Goal: Information Seeking & Learning: Learn about a topic

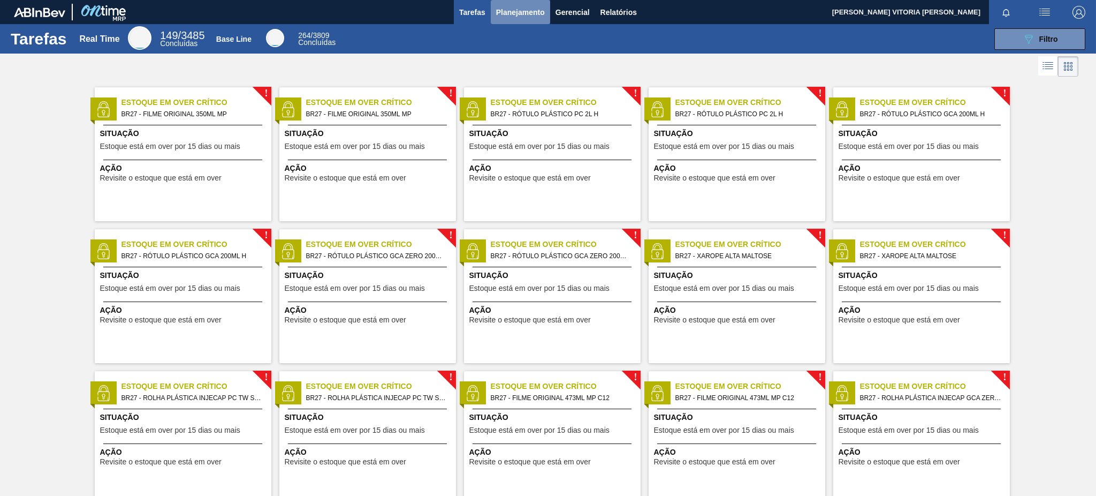
click at [526, 13] on span "Planejamento" at bounding box center [520, 12] width 49 height 13
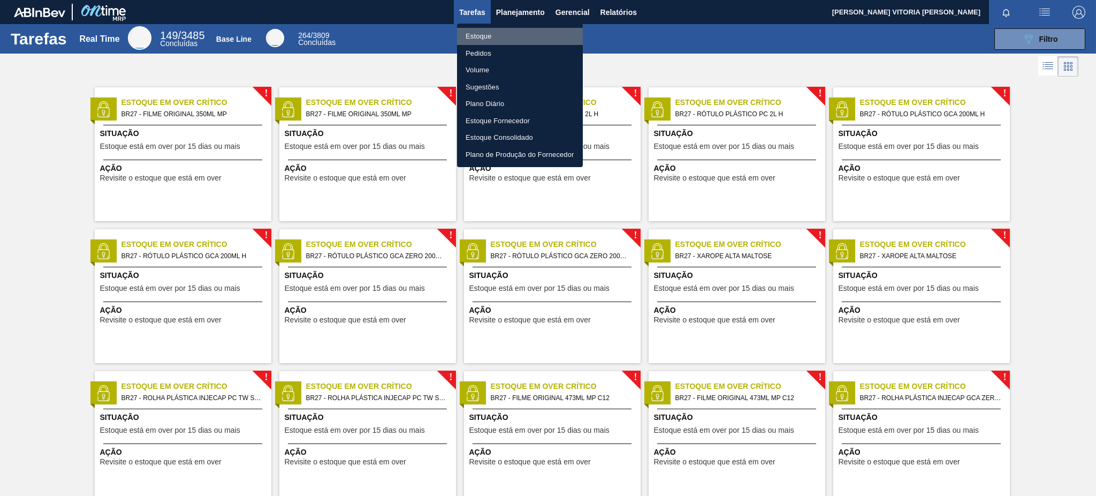
click at [500, 32] on li "Estoque" at bounding box center [520, 36] width 126 height 17
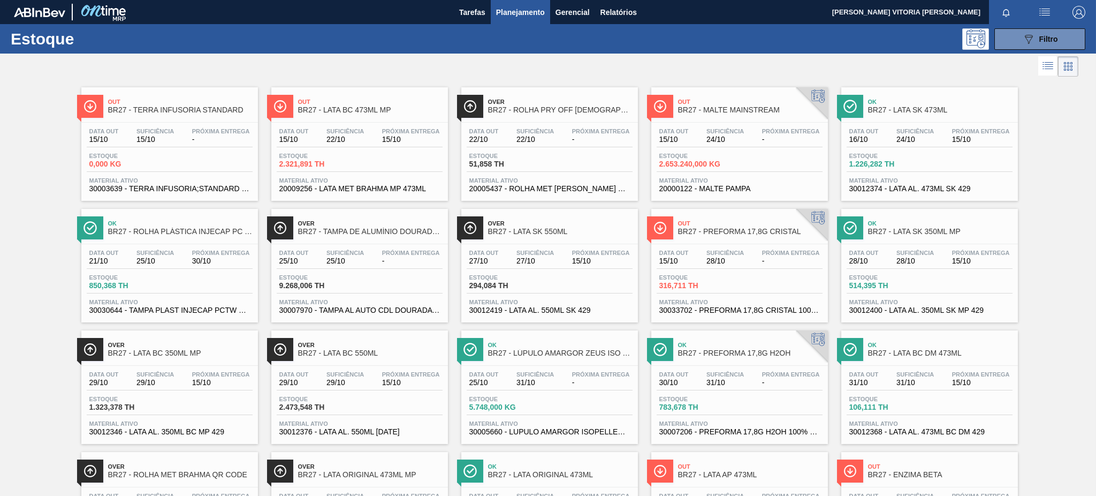
click at [233, 161] on div "Estoque 0,000 KG" at bounding box center [170, 162] width 166 height 19
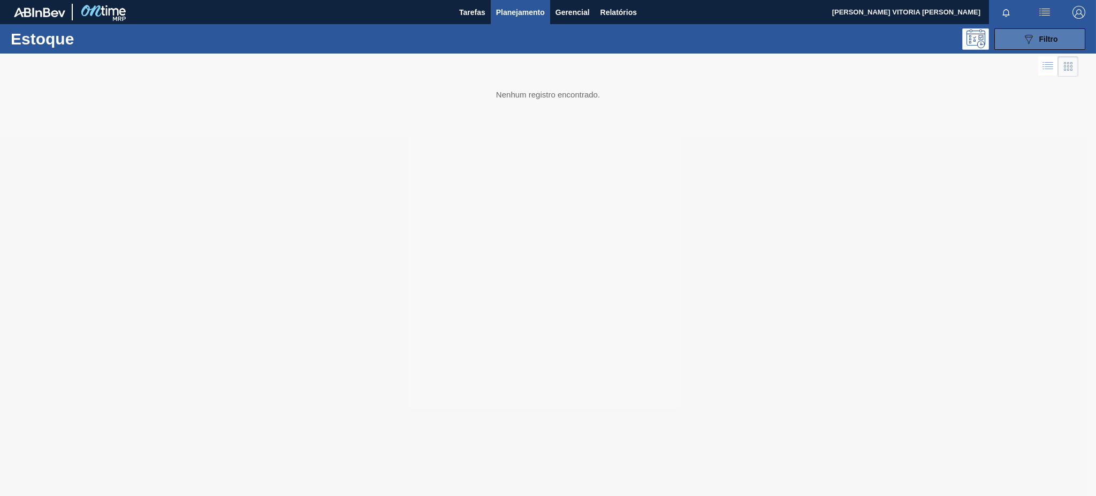
click at [1048, 41] on span "Filtro" at bounding box center [1048, 39] width 19 height 9
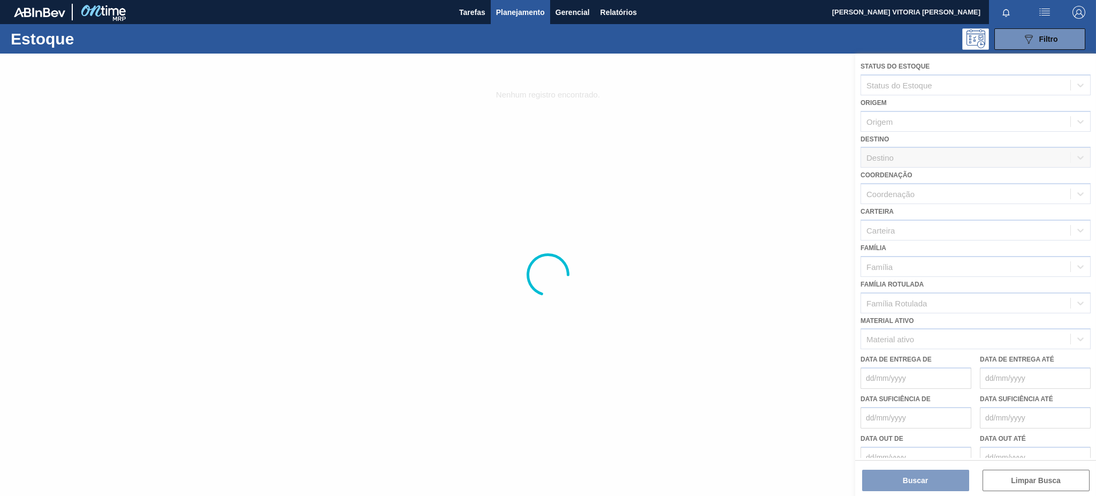
click at [916, 329] on div at bounding box center [548, 275] width 1096 height 442
click at [952, 335] on div at bounding box center [548, 275] width 1096 height 442
click at [530, 21] on button "Planejamento" at bounding box center [520, 12] width 59 height 24
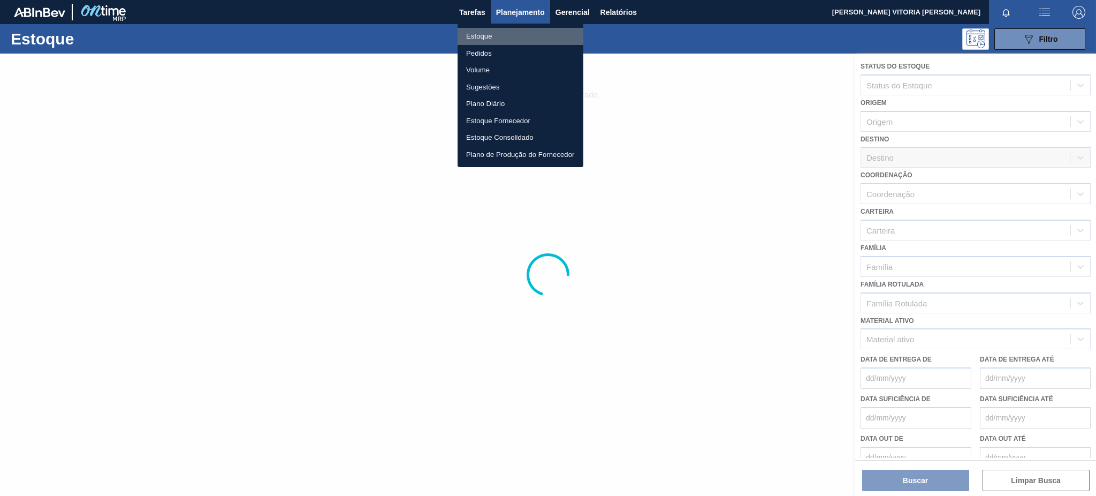
click at [513, 35] on li "Estoque" at bounding box center [521, 36] width 126 height 17
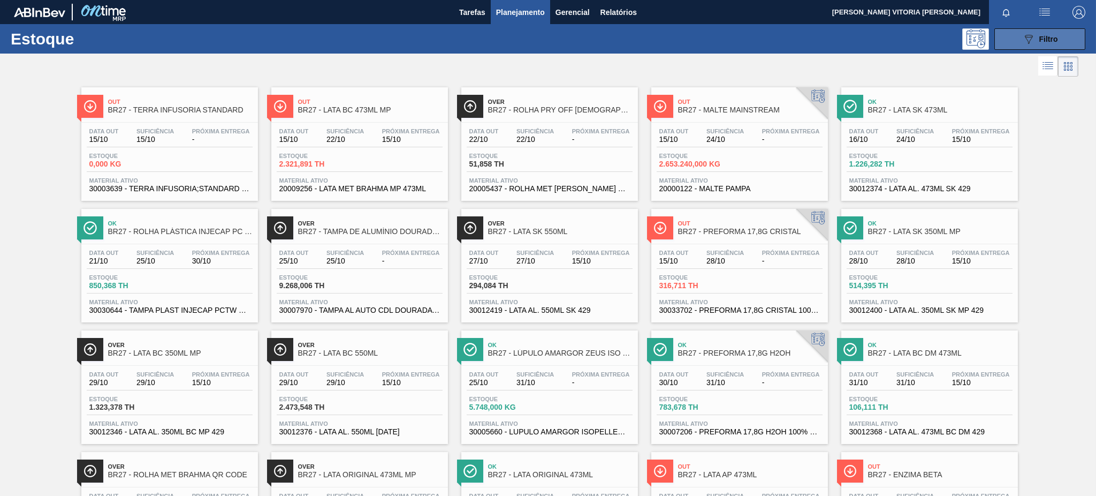
click at [1030, 33] on icon "089F7B8B-B2A5-4AFE-B5C0-19BA573D28AC" at bounding box center [1028, 39] width 13 height 13
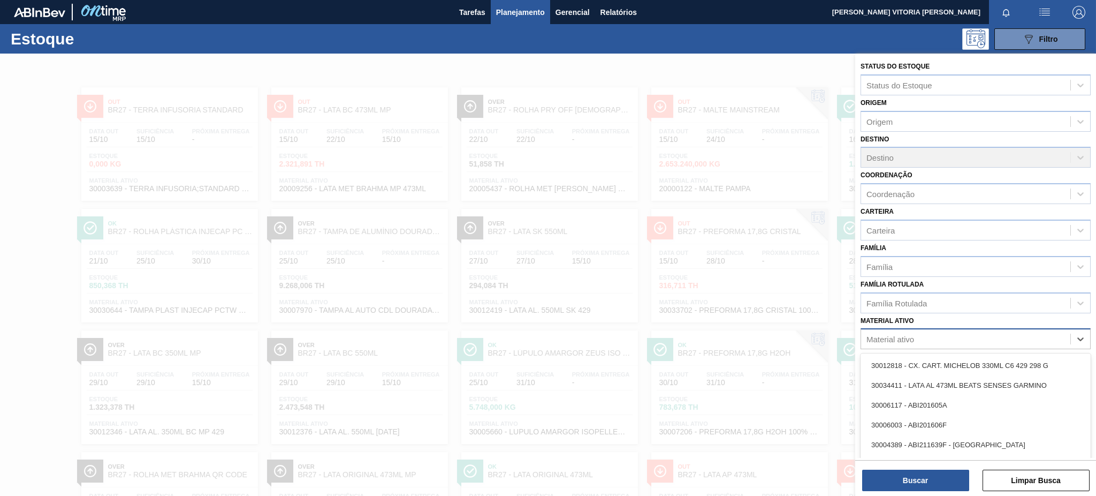
click at [889, 336] on div "Material ativo" at bounding box center [891, 339] width 48 height 9
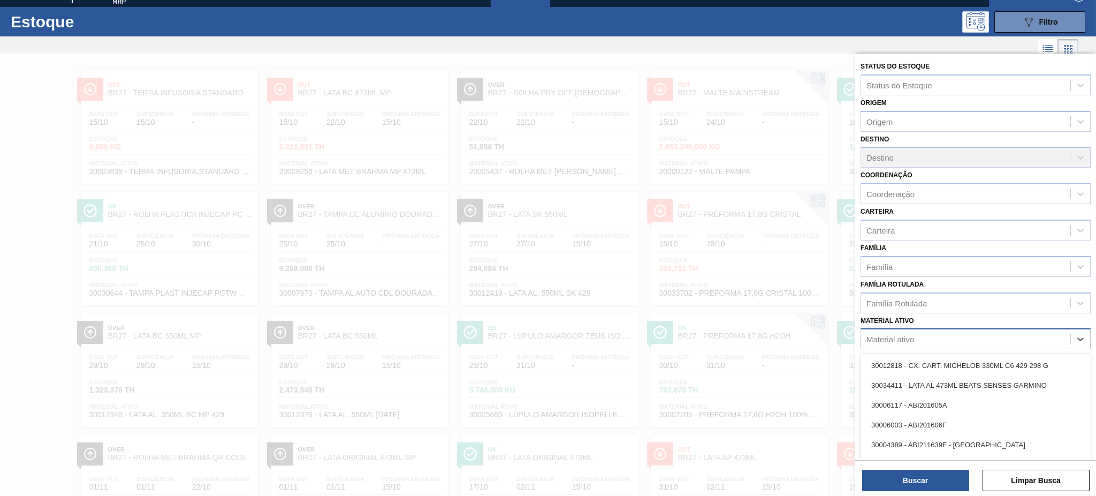
scroll to position [19, 0]
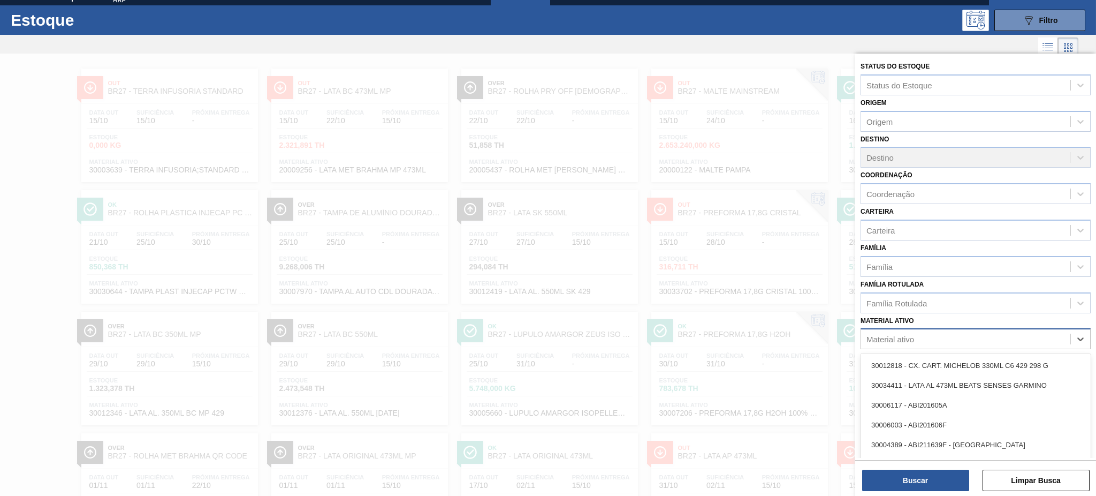
paste ativo "20002047"
type ativo "20002047"
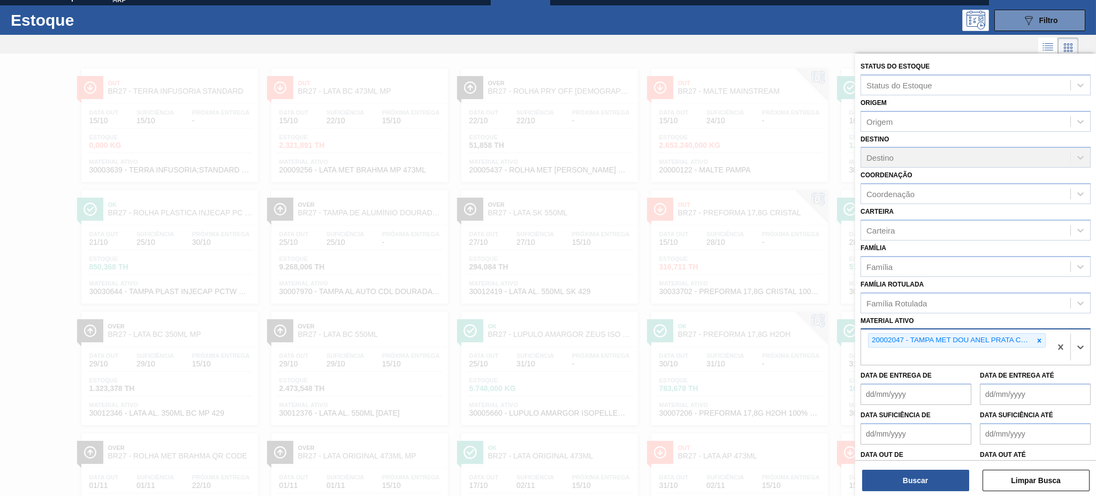
paste ativo "30030644"
type ativo "30030644"
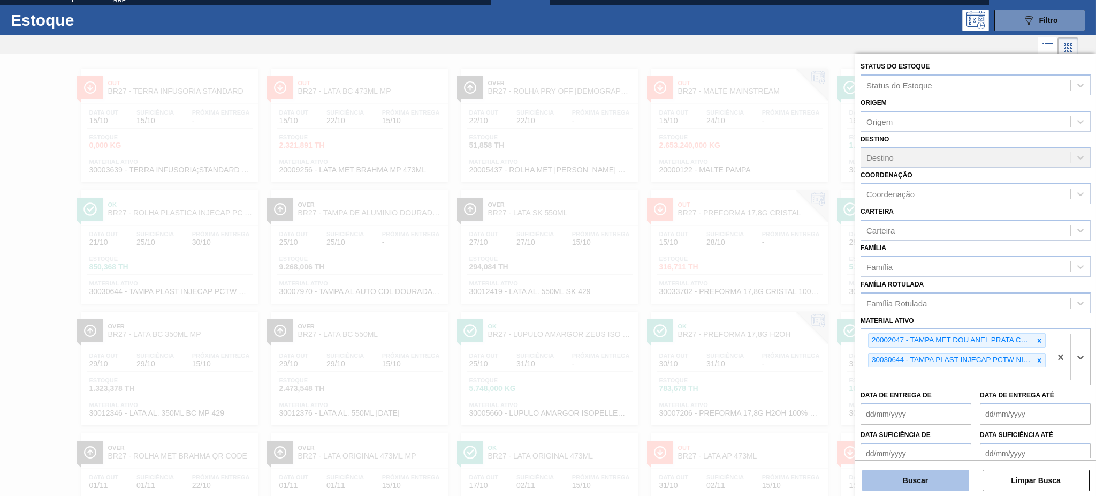
click at [901, 477] on button "Buscar" at bounding box center [915, 479] width 107 height 21
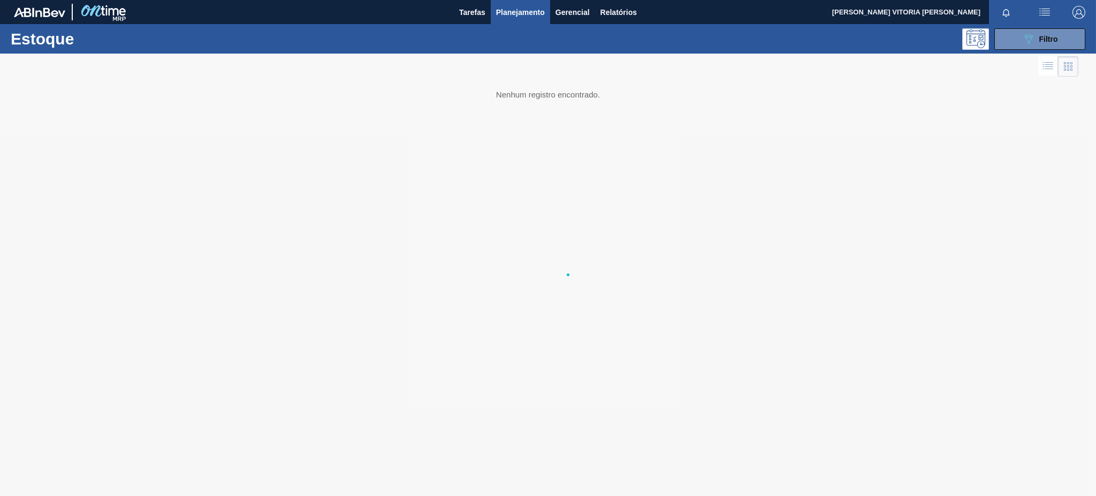
scroll to position [0, 0]
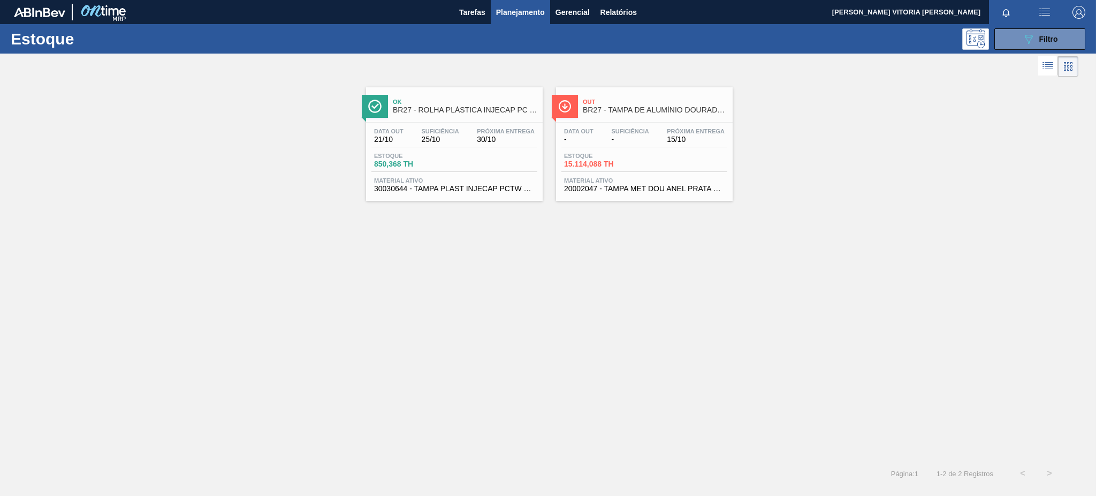
click at [609, 177] on span "Material ativo" at bounding box center [644, 180] width 161 height 6
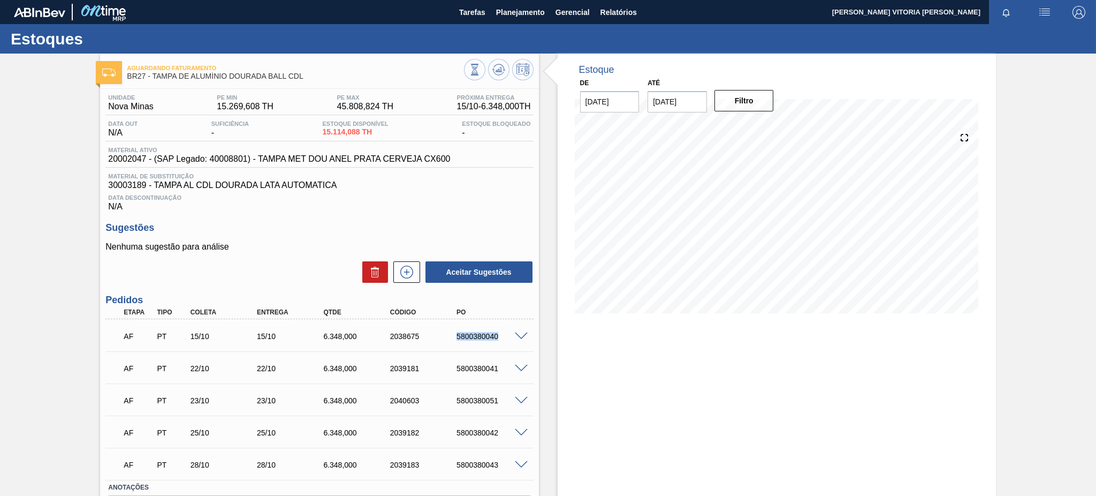
drag, startPoint x: 439, startPoint y: 338, endPoint x: 519, endPoint y: 336, distance: 80.3
click at [519, 336] on div "AF PT 15/10 15/10 6.348,000 2038675 5800380040" at bounding box center [319, 335] width 428 height 27
copy div "5800380040"
click at [438, 338] on div "2038675" at bounding box center [424, 336] width 75 height 9
drag, startPoint x: 453, startPoint y: 335, endPoint x: 508, endPoint y: 336, distance: 55.7
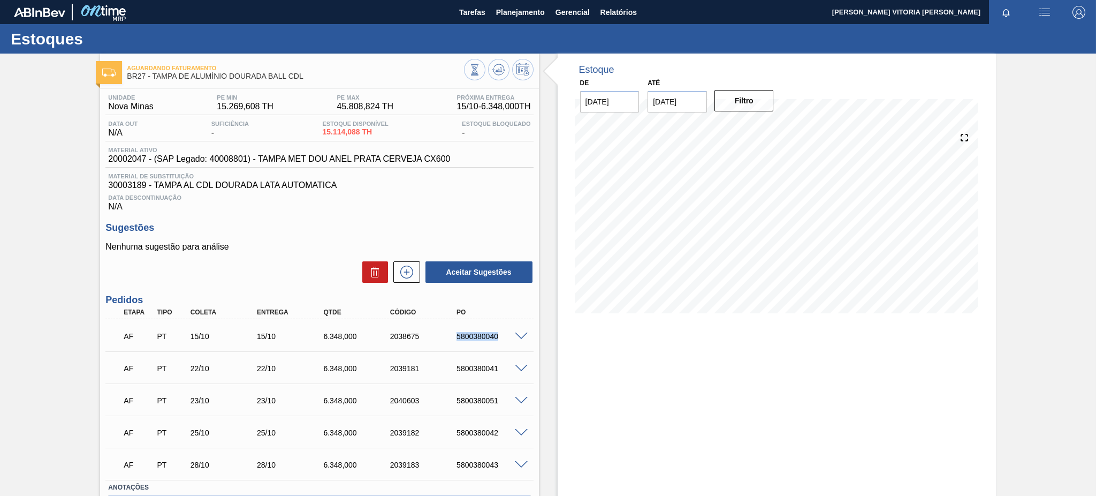
click at [508, 336] on div "5800380040" at bounding box center [491, 336] width 75 height 9
copy div "5800380040"
click at [454, 325] on div "AF PT 15/10 15/10 6.348,000 2038675 5800380040" at bounding box center [316, 334] width 399 height 21
drag, startPoint x: 451, startPoint y: 334, endPoint x: 497, endPoint y: 334, distance: 46.0
click at [497, 334] on div "5800380040" at bounding box center [483, 336] width 66 height 9
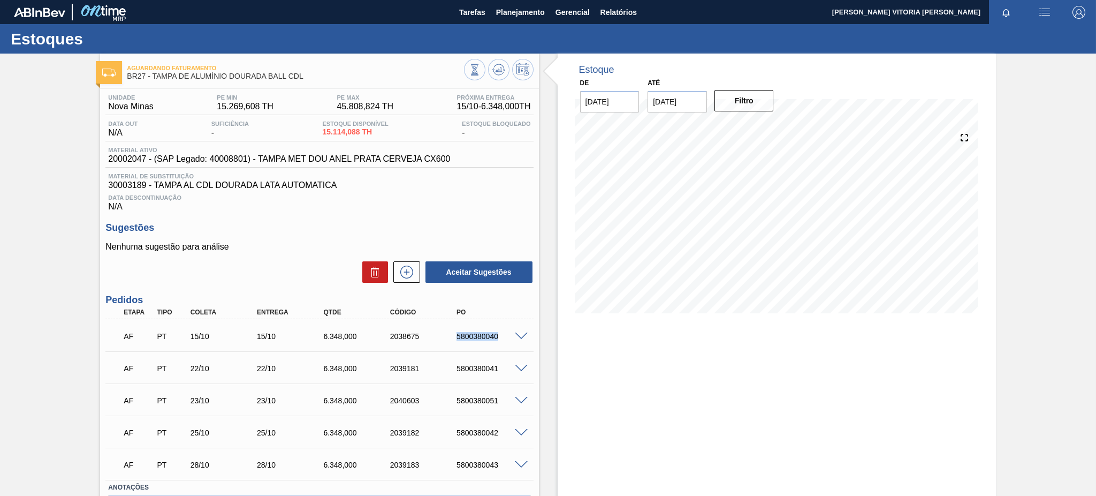
copy div "5800380040"
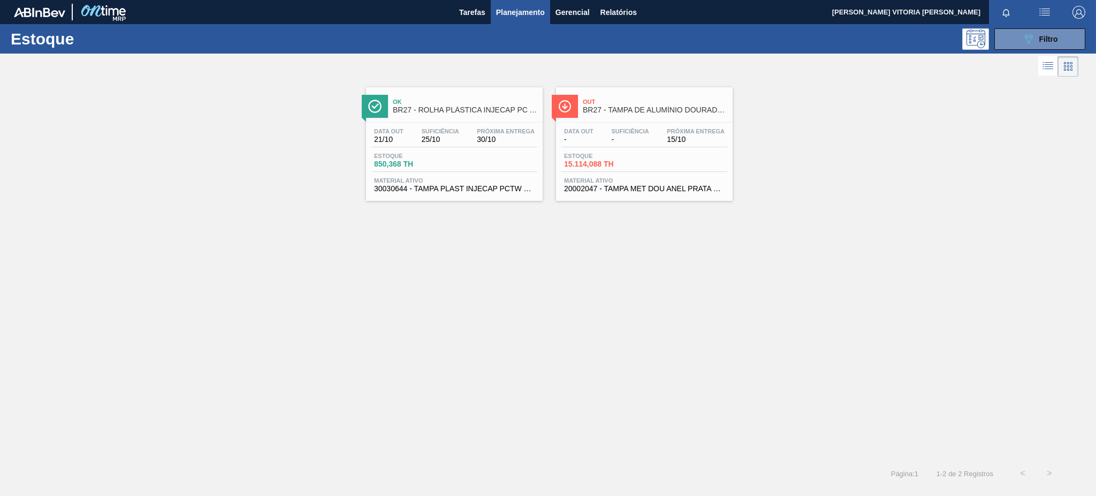
click at [529, 135] on span "30/10" at bounding box center [506, 139] width 58 height 8
click at [438, 146] on div "Data out 21/10 Suficiência 25/10 Próxima Entrega 30/10" at bounding box center [454, 137] width 166 height 19
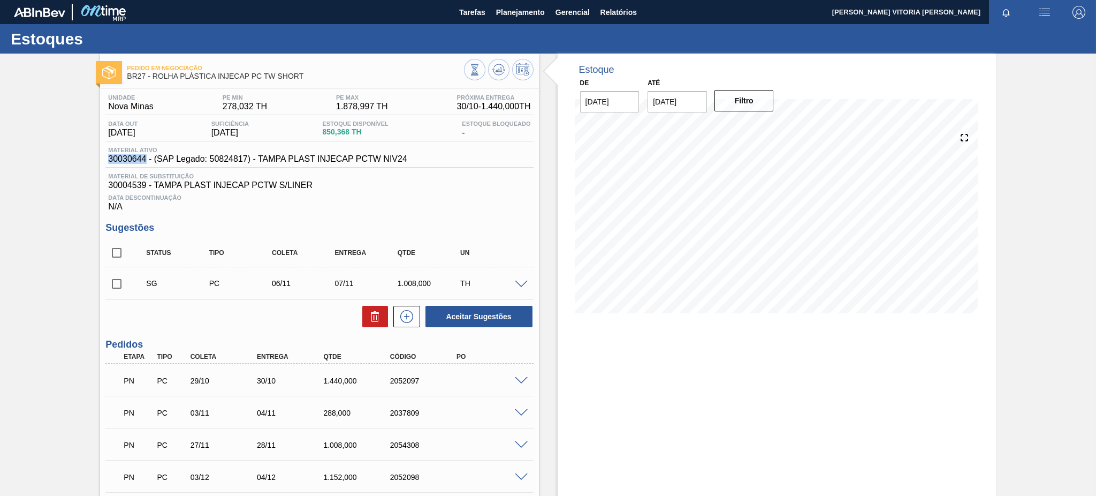
drag, startPoint x: 144, startPoint y: 157, endPoint x: 79, endPoint y: 157, distance: 64.8
click at [79, 157] on div "Pedido em Negociação BR27 - ROLHA PLÁSTICA INJECAP PC TW SHORT Unidade Nova Min…" at bounding box center [548, 333] width 1096 height 558
copy span "30030644"
click at [497, 202] on div "Data Descontinuação N/A" at bounding box center [319, 200] width 428 height 21
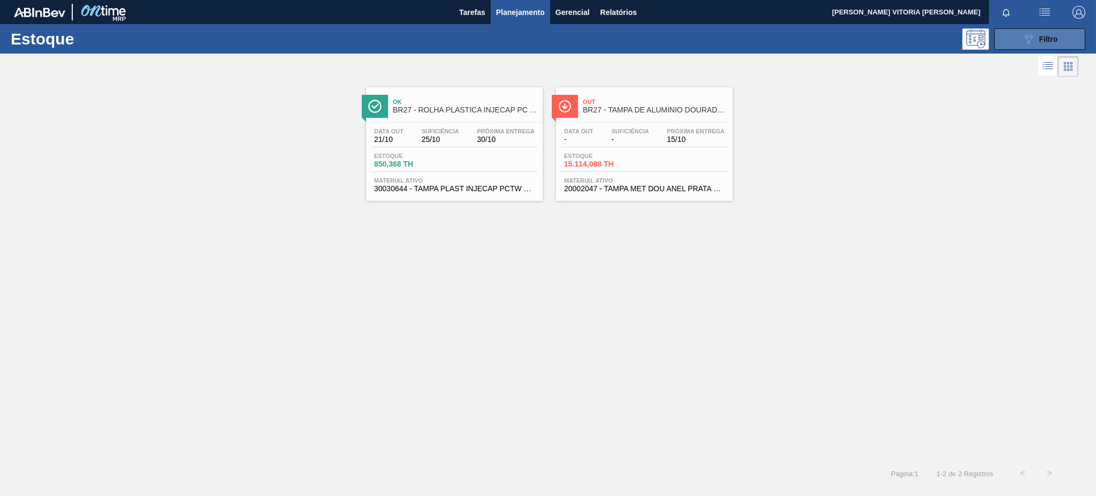
click at [1029, 35] on icon "089F7B8B-B2A5-4AFE-B5C0-19BA573D28AC" at bounding box center [1028, 39] width 13 height 13
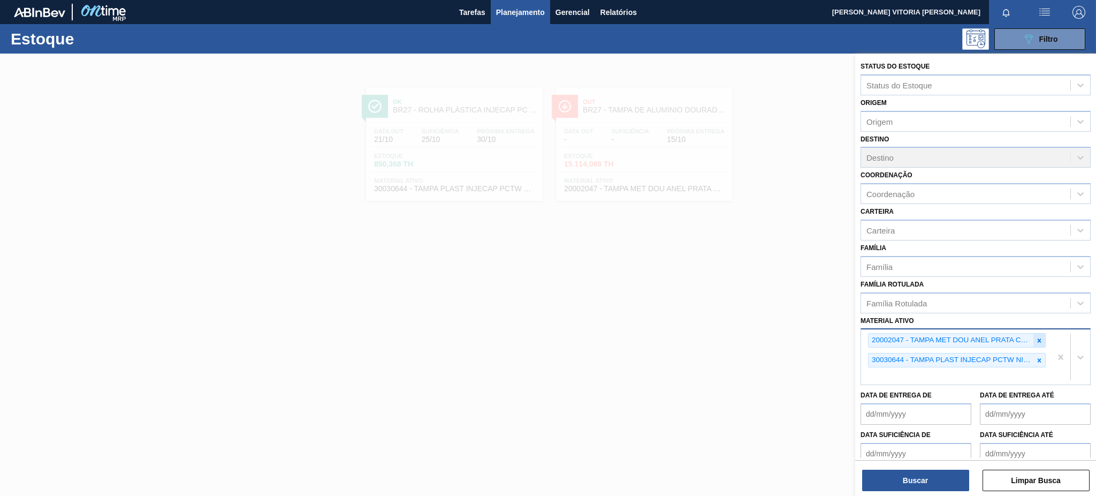
click at [1038, 340] on div at bounding box center [1040, 339] width 12 height 13
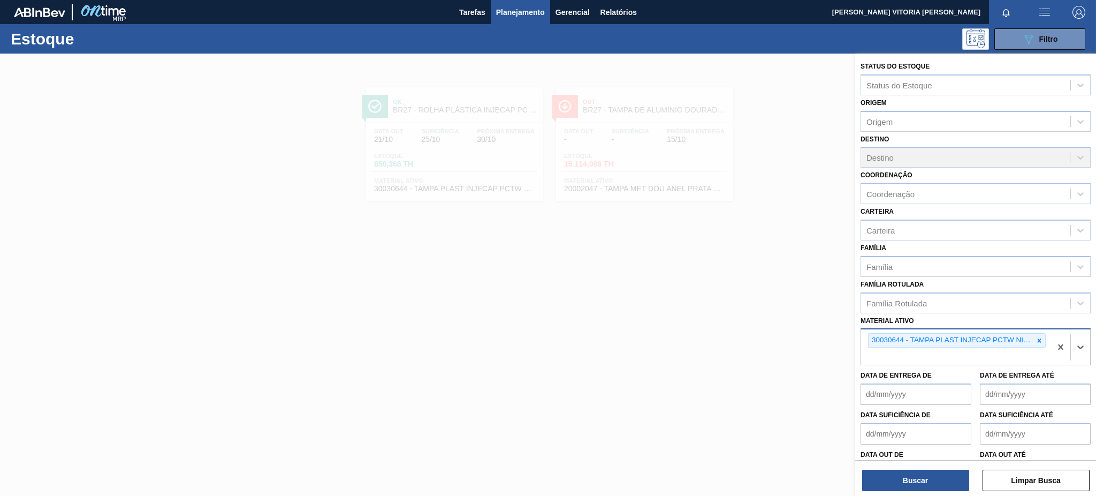
click at [1038, 345] on div "30030644 - TAMPA PLAST INJECAP PCTW NIV24" at bounding box center [956, 346] width 190 height 35
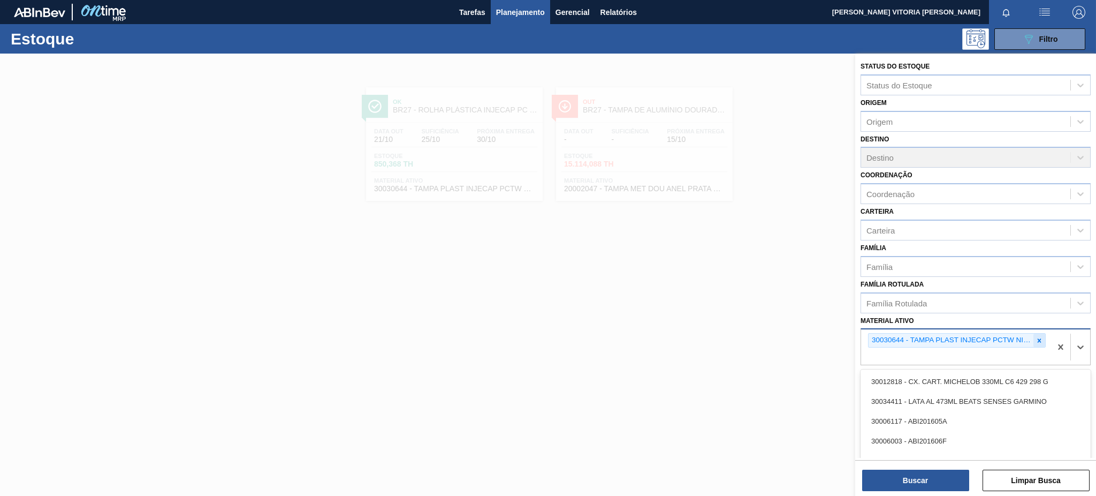
click at [1034, 333] on div at bounding box center [1040, 339] width 12 height 13
paste ativo "30030850"
type ativo "30030850"
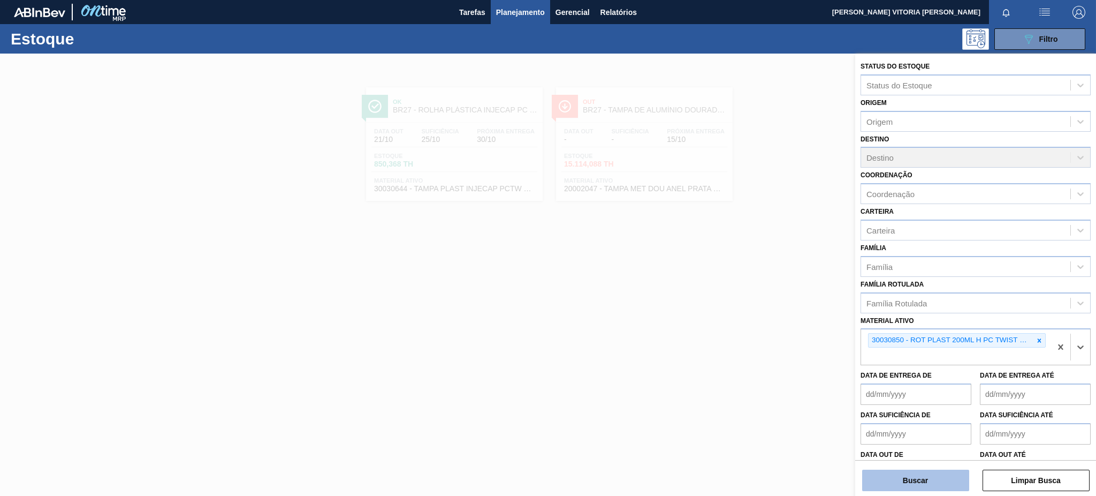
click at [916, 480] on button "Buscar" at bounding box center [915, 479] width 107 height 21
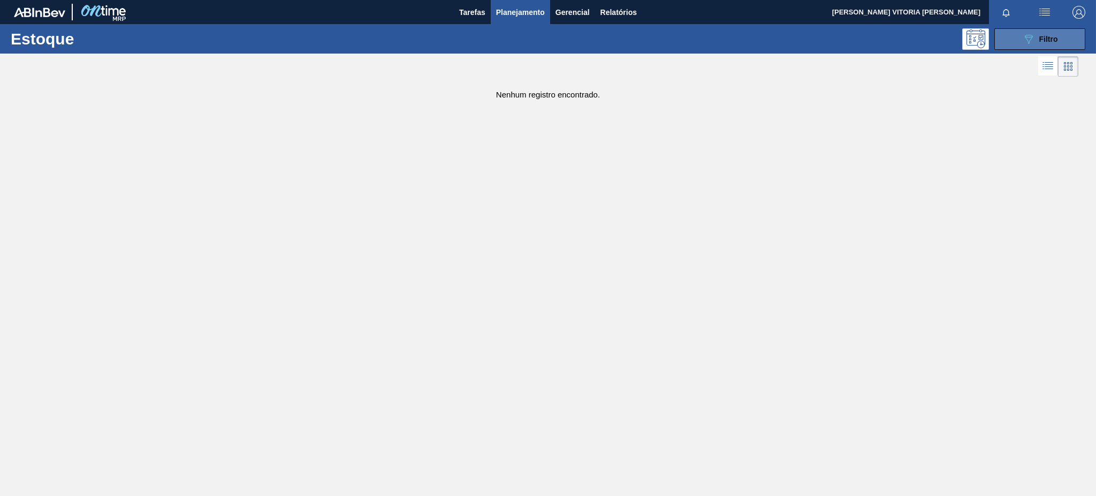
click at [1035, 37] on div "089F7B8B-B2A5-4AFE-B5C0-19BA573D28AC Filtro" at bounding box center [1040, 39] width 36 height 13
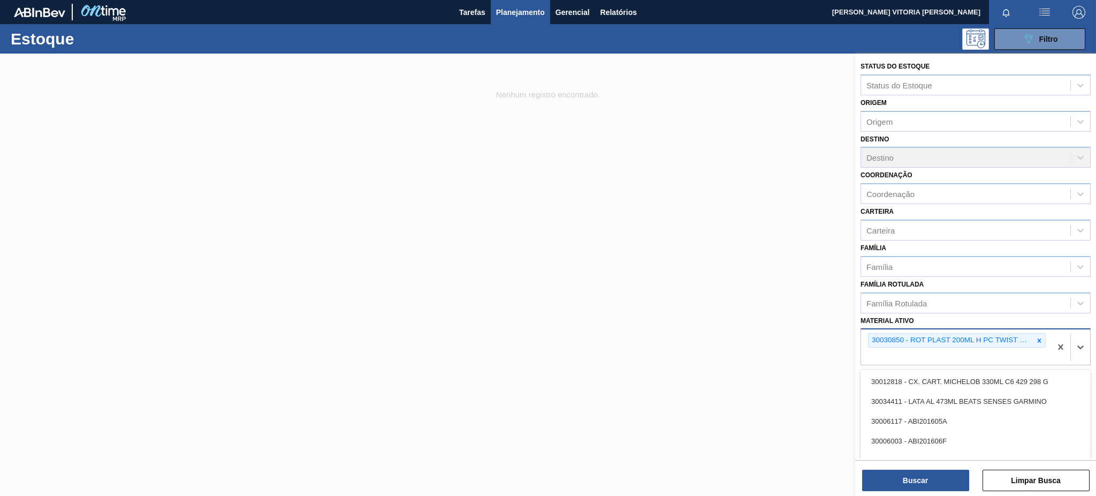
click at [998, 354] on div "30030850 - ROT PLAST 200ML H PC TWIST NIV24" at bounding box center [956, 346] width 190 height 35
click at [1044, 338] on div "30030850 - ROT PLAST 200ML H PC TWIST NIV24" at bounding box center [957, 340] width 178 height 14
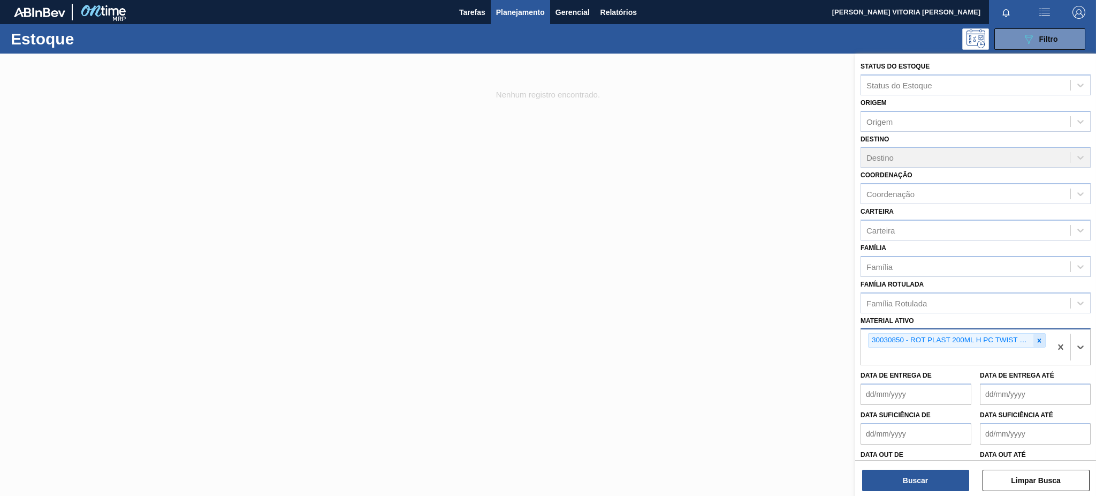
click at [1039, 337] on icon at bounding box center [1039, 340] width 7 height 7
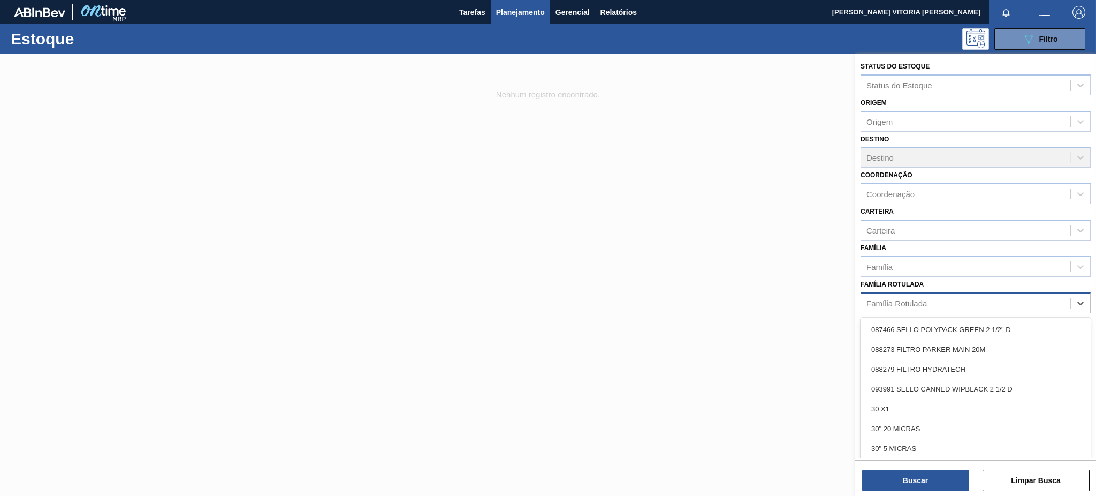
click at [938, 295] on div "Família Rotulada" at bounding box center [965, 303] width 209 height 16
click at [935, 270] on div "Família" at bounding box center [965, 267] width 209 height 16
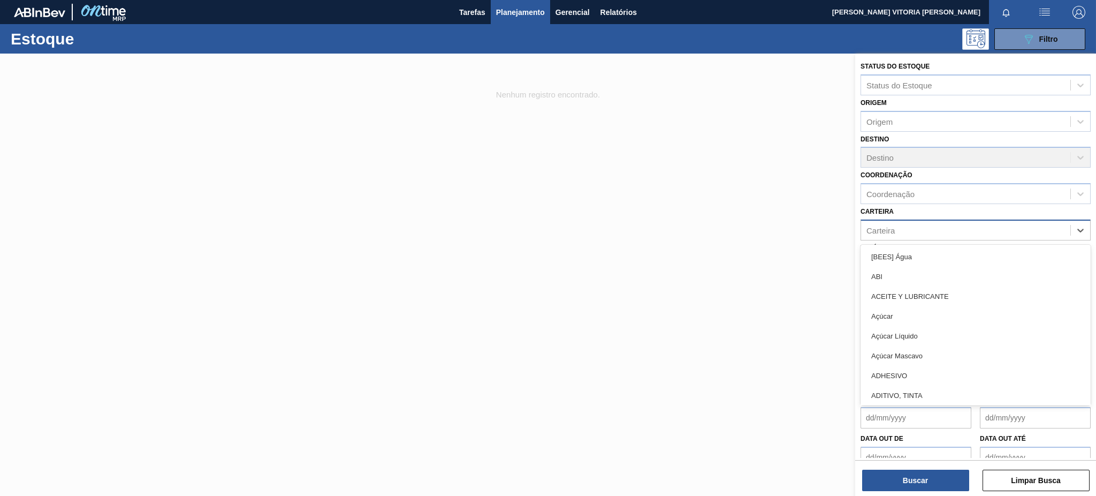
click at [942, 226] on div "Carteira" at bounding box center [965, 230] width 209 height 16
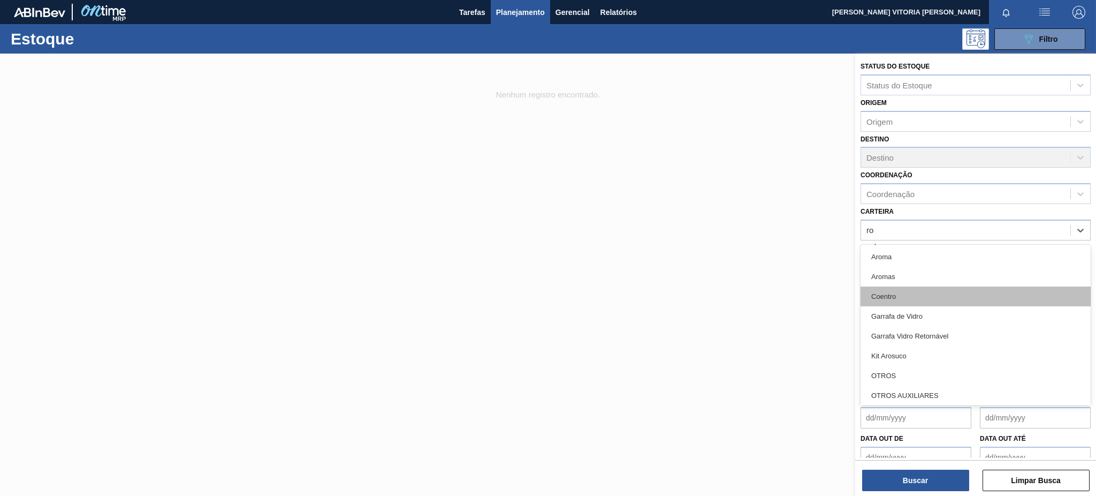
type input "r"
type input "pl"
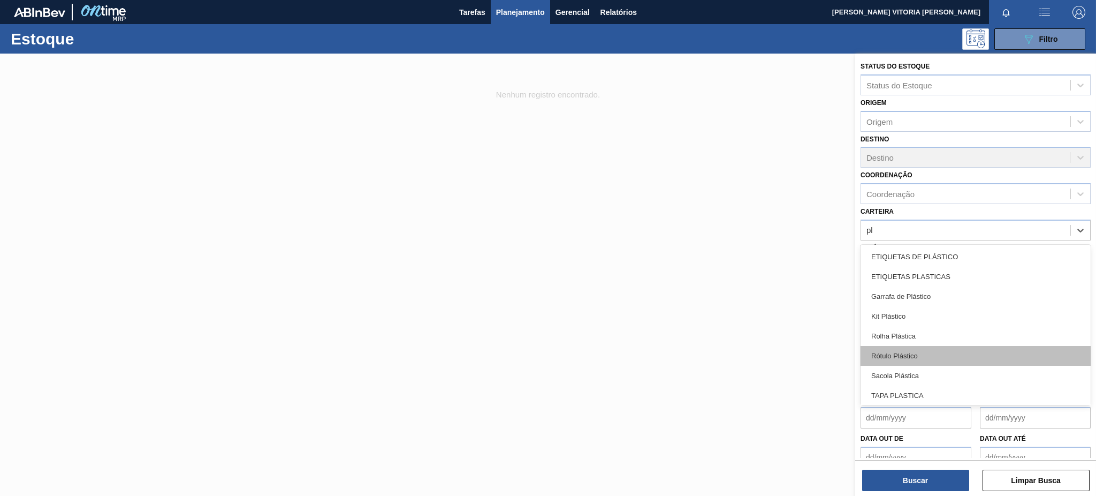
click at [996, 355] on div "Rótulo Plástico" at bounding box center [976, 356] width 230 height 20
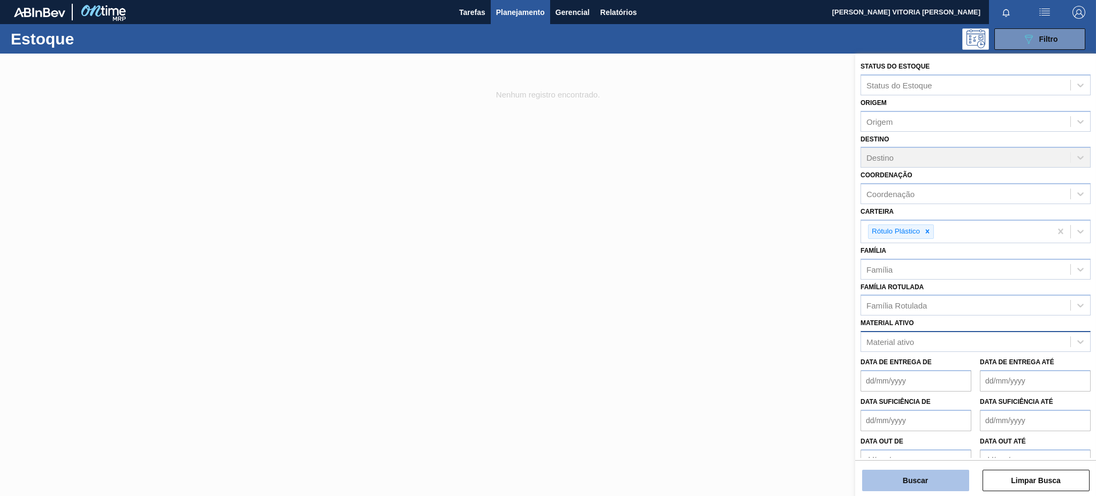
click at [962, 480] on button "Buscar" at bounding box center [915, 479] width 107 height 21
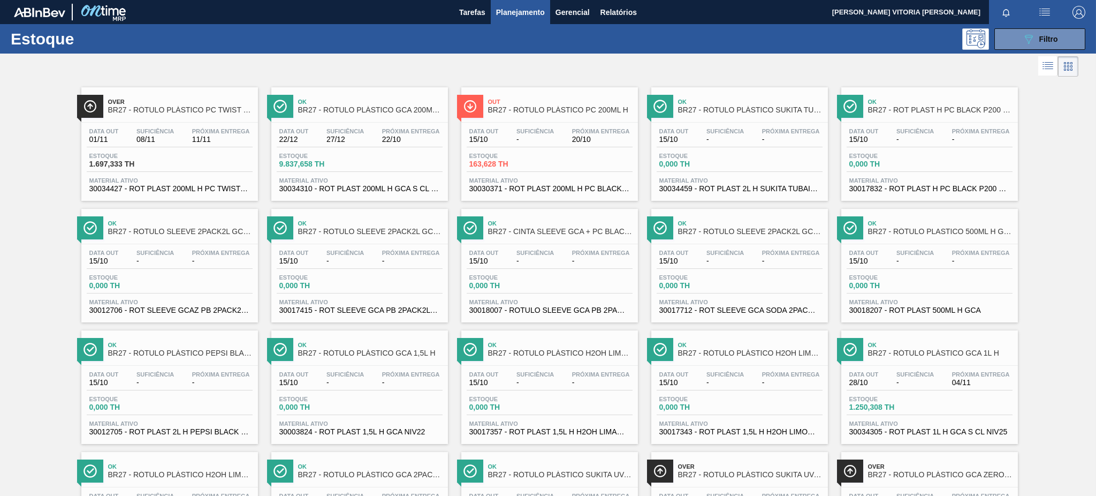
click at [1067, 67] on icon at bounding box center [1068, 66] width 2 height 2
click at [1049, 66] on icon at bounding box center [1048, 65] width 13 height 13
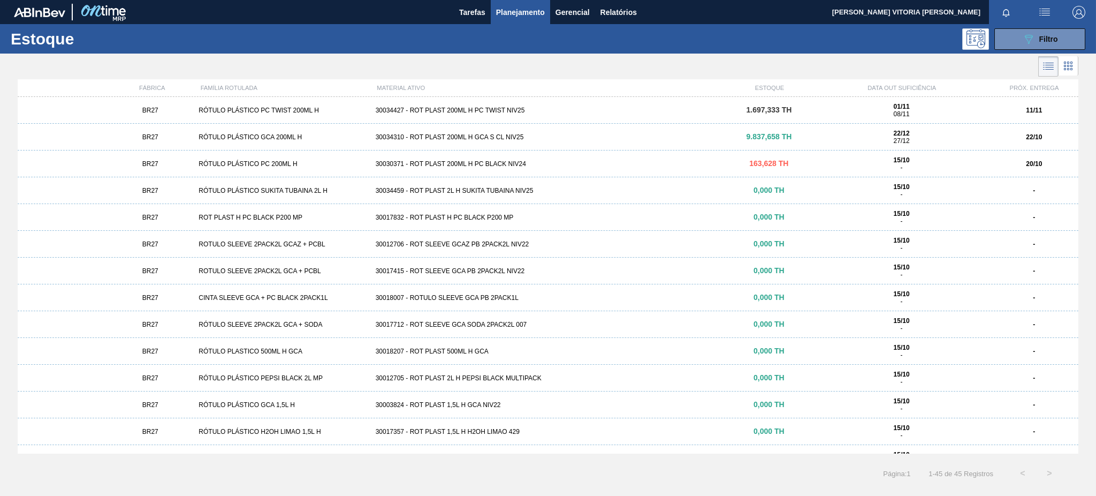
click at [507, 115] on div "BR27 RÓTULO PLÁSTICO PC TWIST 200ML H 30034427 - ROT PLAST 200ML H PC TWIST NIV…" at bounding box center [548, 110] width 1061 height 27
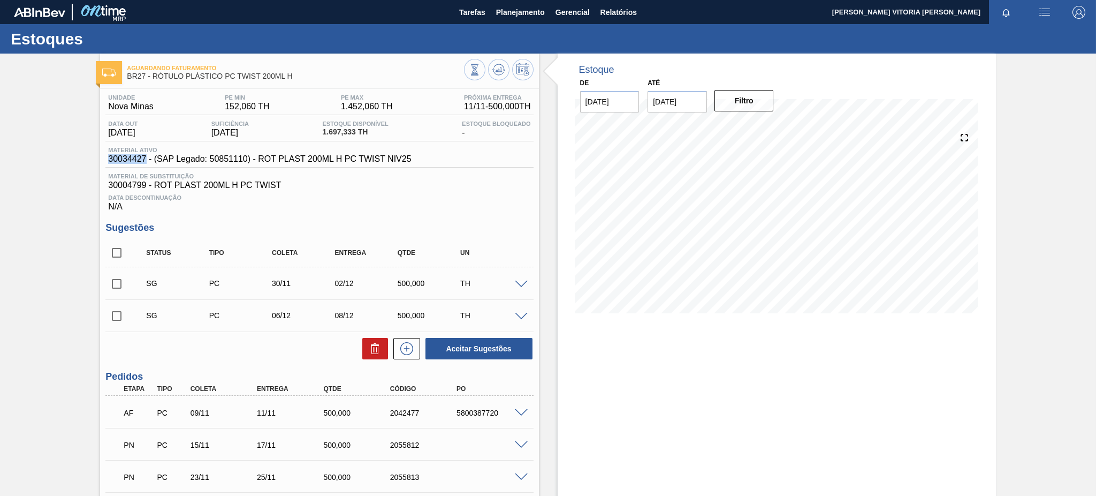
drag, startPoint x: 104, startPoint y: 155, endPoint x: 147, endPoint y: 163, distance: 43.6
click at [147, 163] on div "Unidade Nova Minas PE MIN 152,060 TH PE MAX 1.452,060 TH Próxima Entrega 11/11 …" at bounding box center [319, 348] width 438 height 518
copy span "30034427"
